Goal: Task Accomplishment & Management: Complete application form

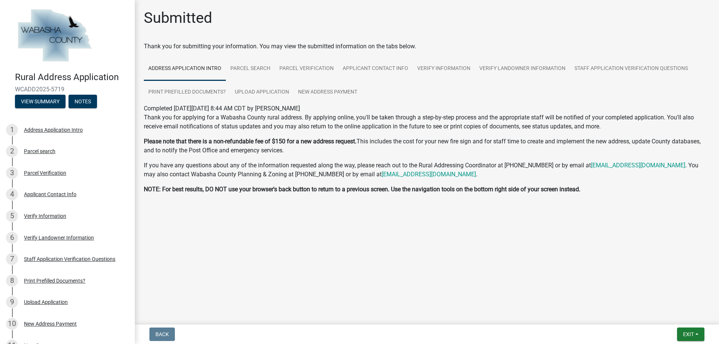
scroll to position [82, 0]
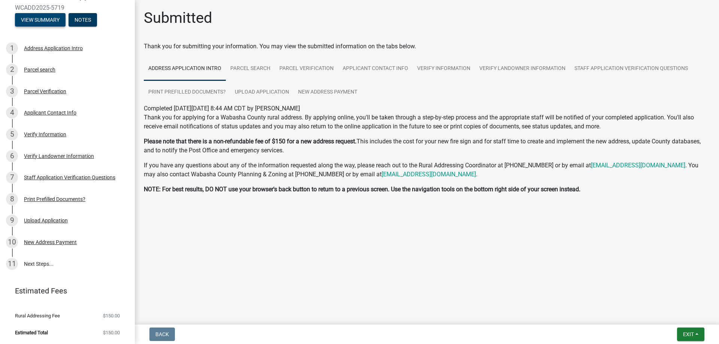
click at [25, 19] on button "View Summary" at bounding box center [40, 19] width 51 height 13
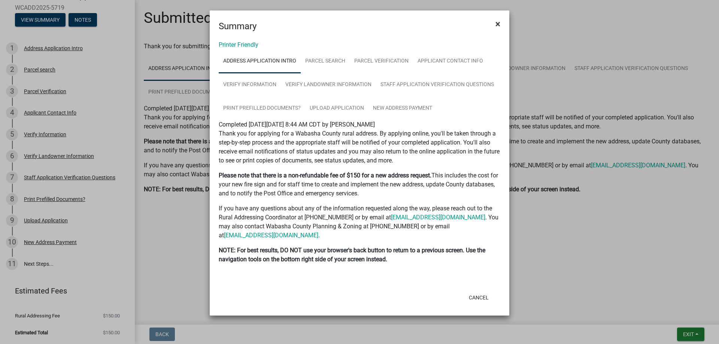
click at [500, 24] on span "×" at bounding box center [498, 24] width 5 height 10
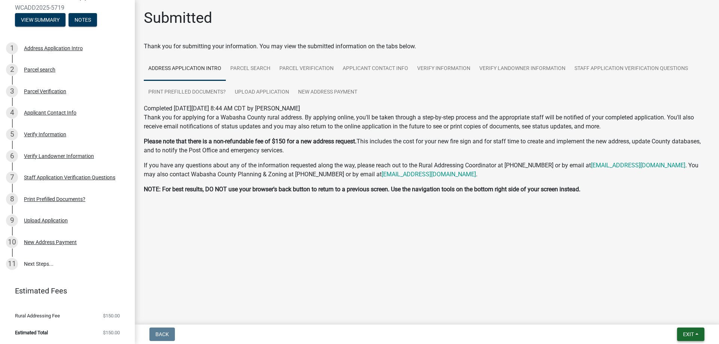
click at [692, 336] on span "Exit" at bounding box center [688, 335] width 11 height 6
click at [669, 317] on button "Save & Exit" at bounding box center [675, 315] width 60 height 18
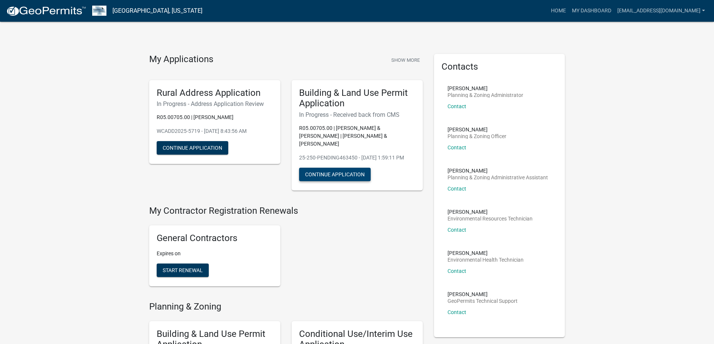
click at [333, 175] on button "Continue Application" at bounding box center [335, 174] width 72 height 13
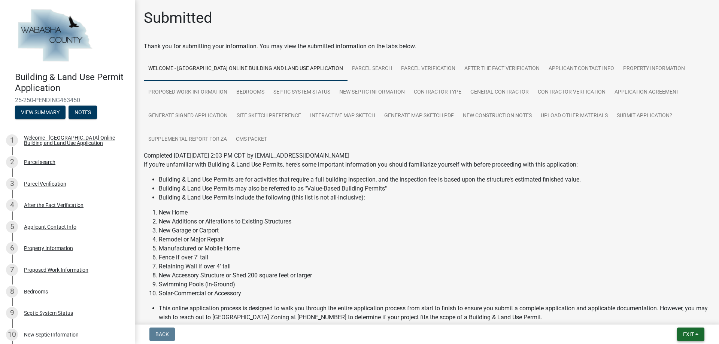
click at [684, 335] on span "Exit" at bounding box center [688, 335] width 11 height 6
click at [674, 317] on button "Save & Exit" at bounding box center [675, 315] width 60 height 18
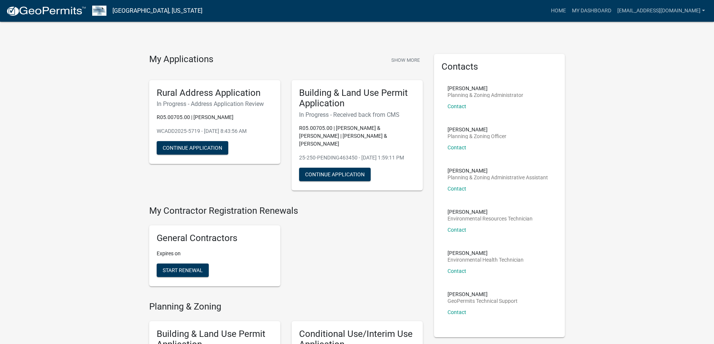
click at [303, 154] on p "25-250-PENDING463450 - [DATE] 1:59:11 PM" at bounding box center [357, 158] width 116 height 8
